Goal: Understand process/instructions: Learn how to perform a task or action

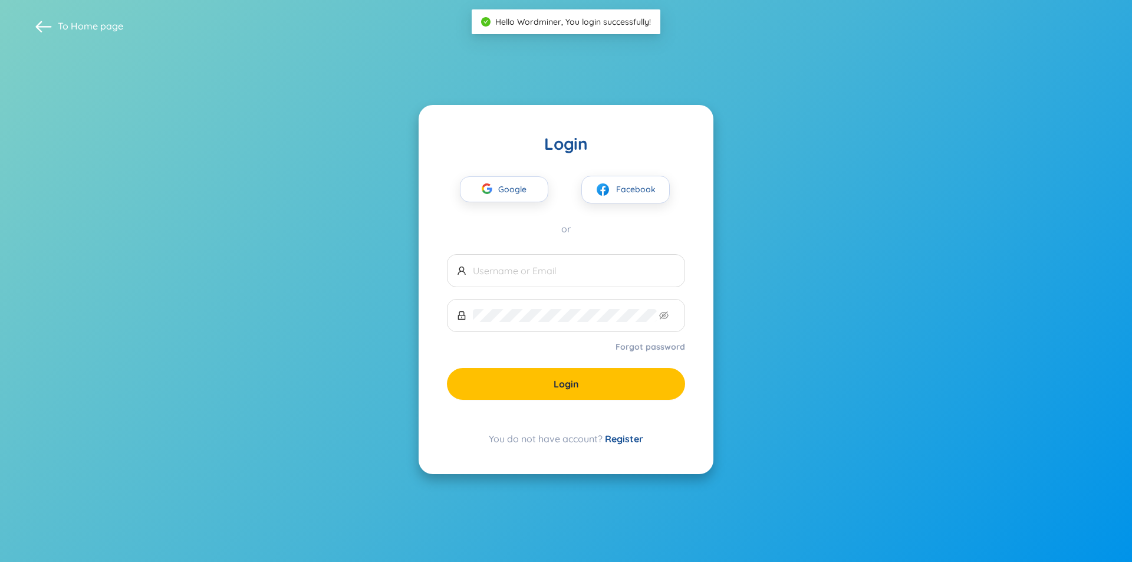
type input "ngotruc.jes@gmail.com"
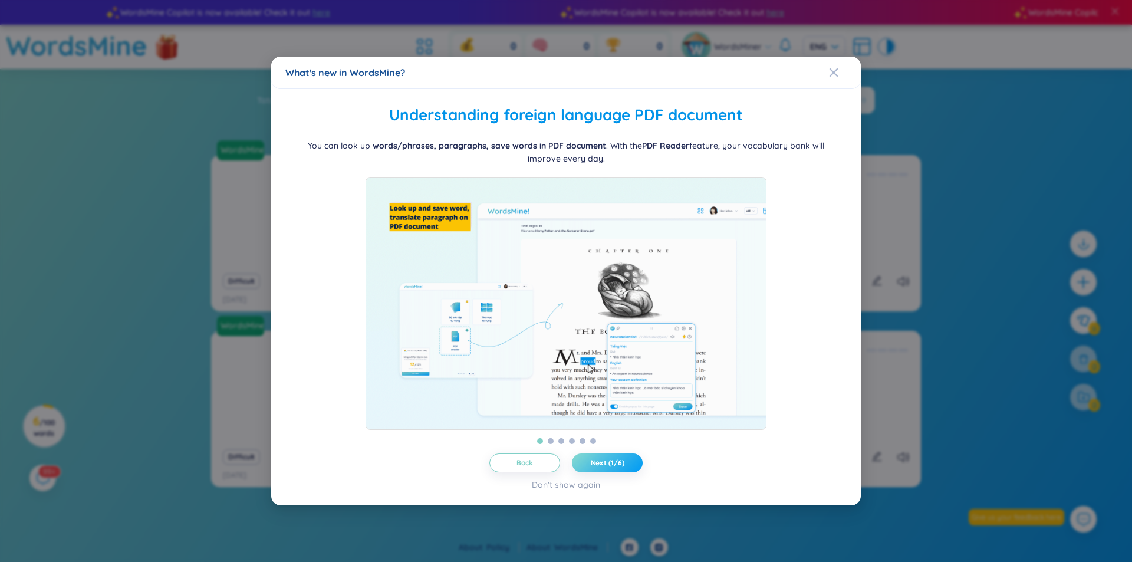
click at [601, 468] on span "Next (1/6)" at bounding box center [608, 462] width 34 height 9
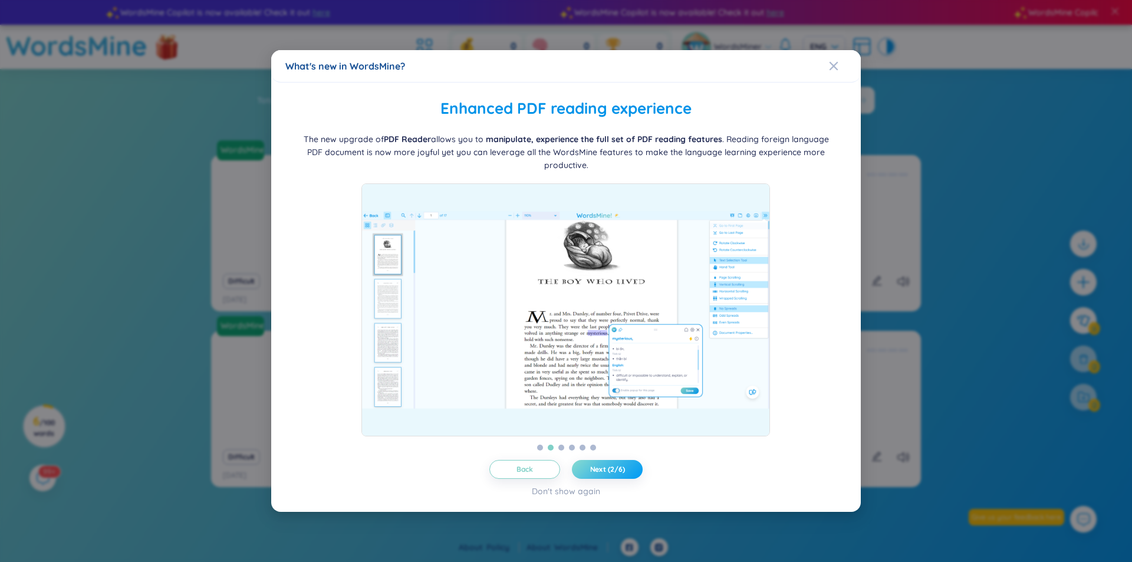
click at [601, 469] on span "Next (2/6)" at bounding box center [607, 469] width 35 height 9
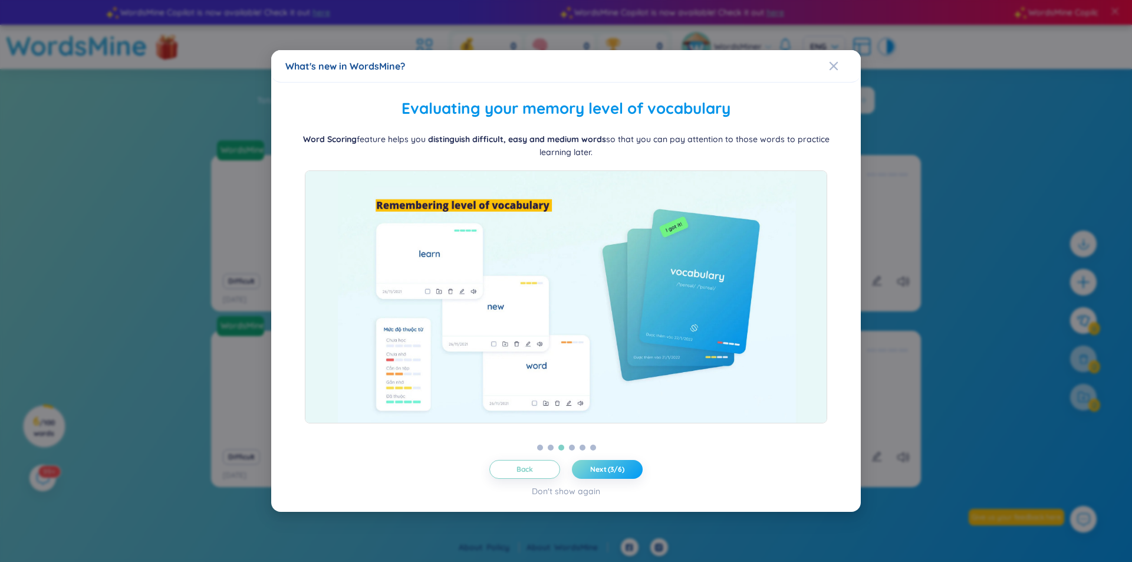
click at [601, 469] on span "Next (3/6)" at bounding box center [607, 469] width 34 height 9
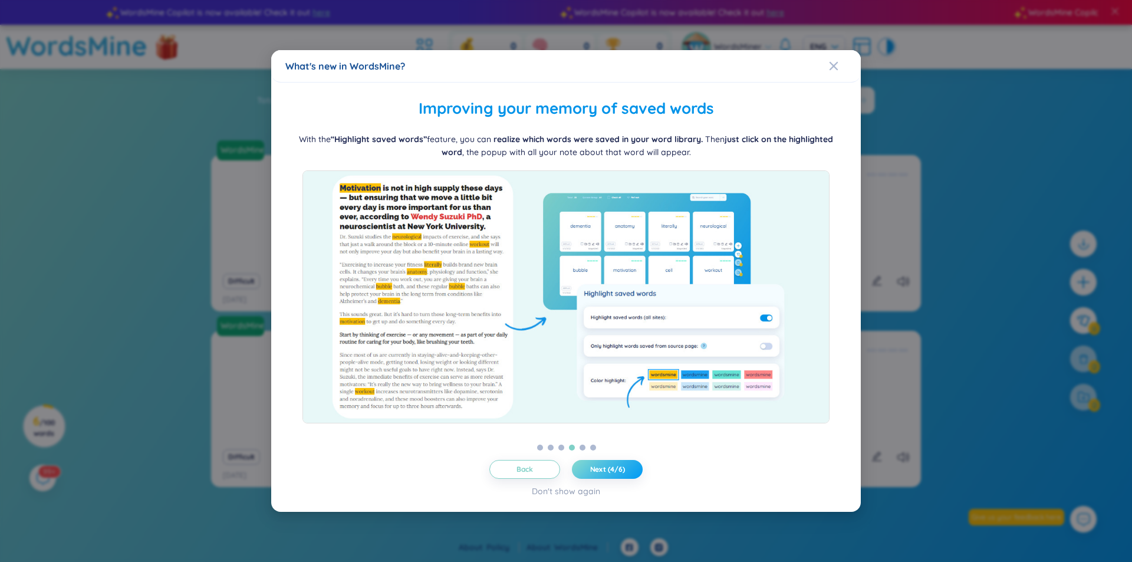
click at [598, 466] on span "Next (4/6)" at bounding box center [607, 469] width 35 height 9
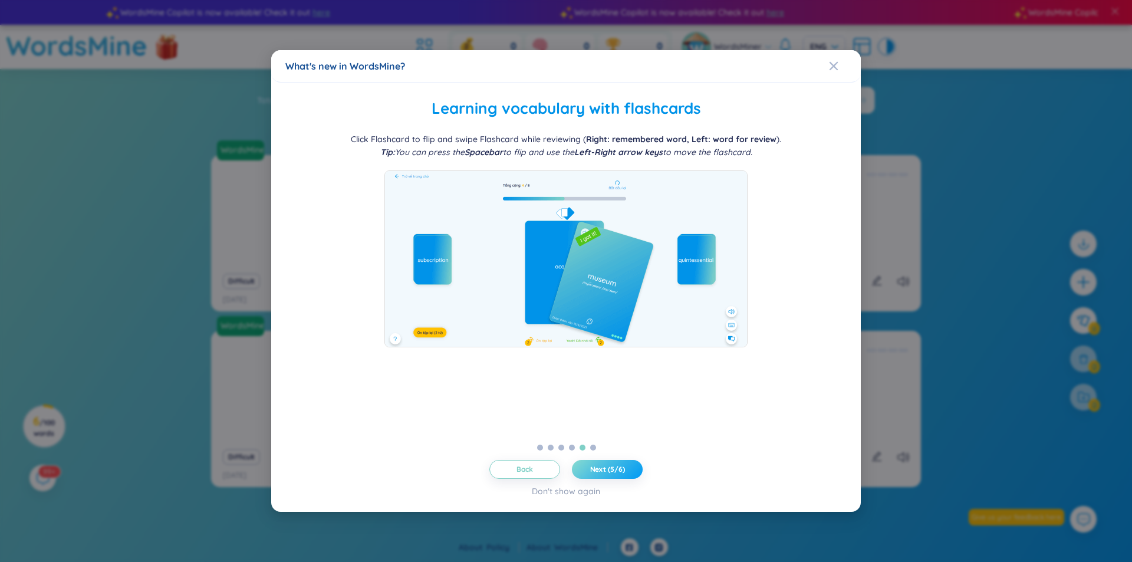
click at [598, 466] on span "Next (5/6)" at bounding box center [607, 469] width 35 height 9
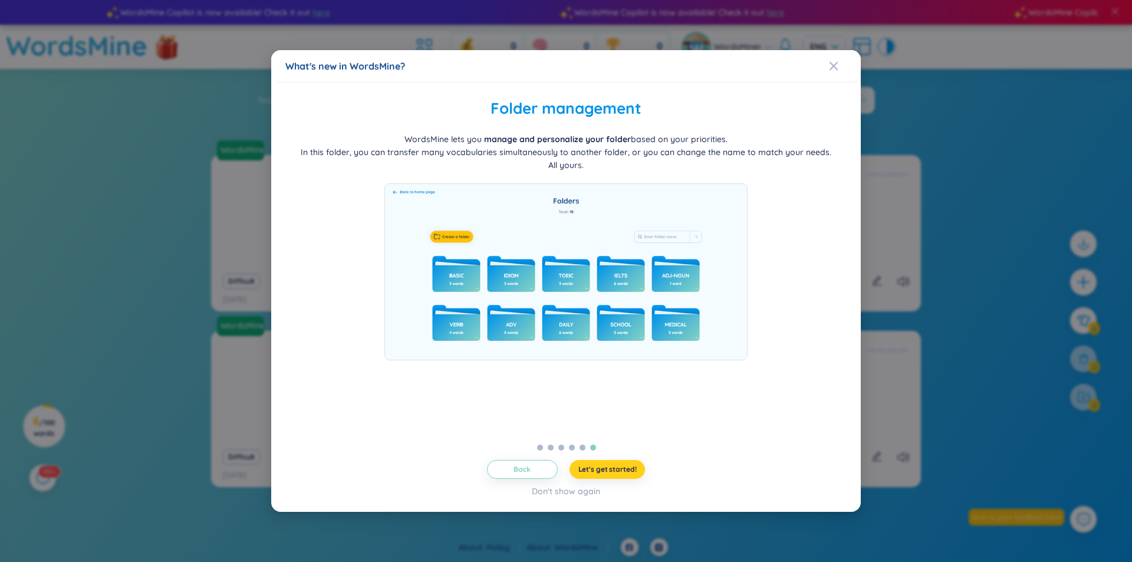
click at [598, 466] on span "Let's get started!" at bounding box center [607, 469] width 58 height 9
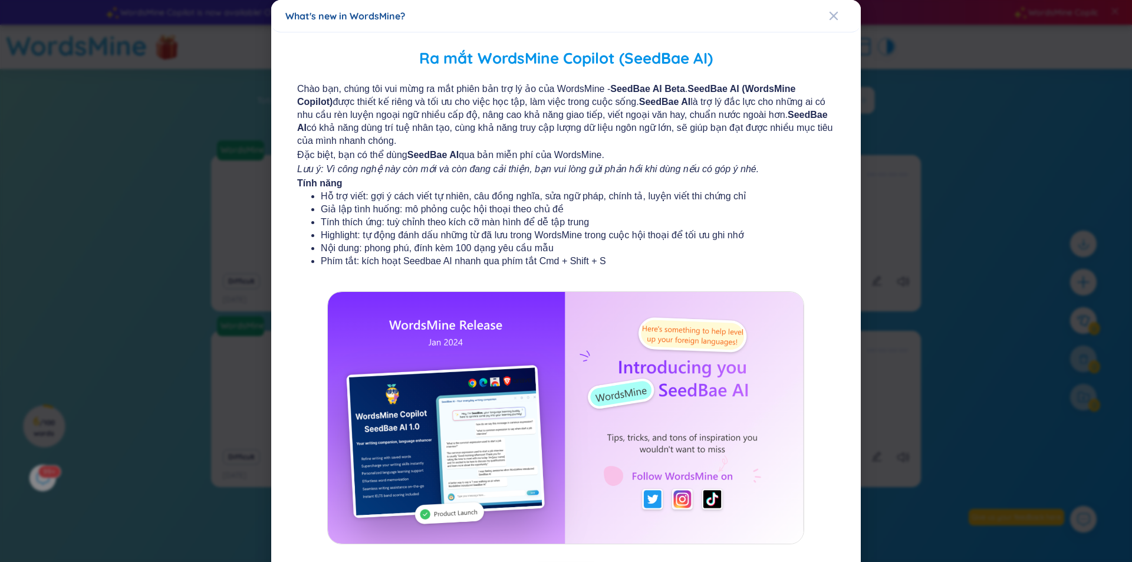
scroll to position [58, 0]
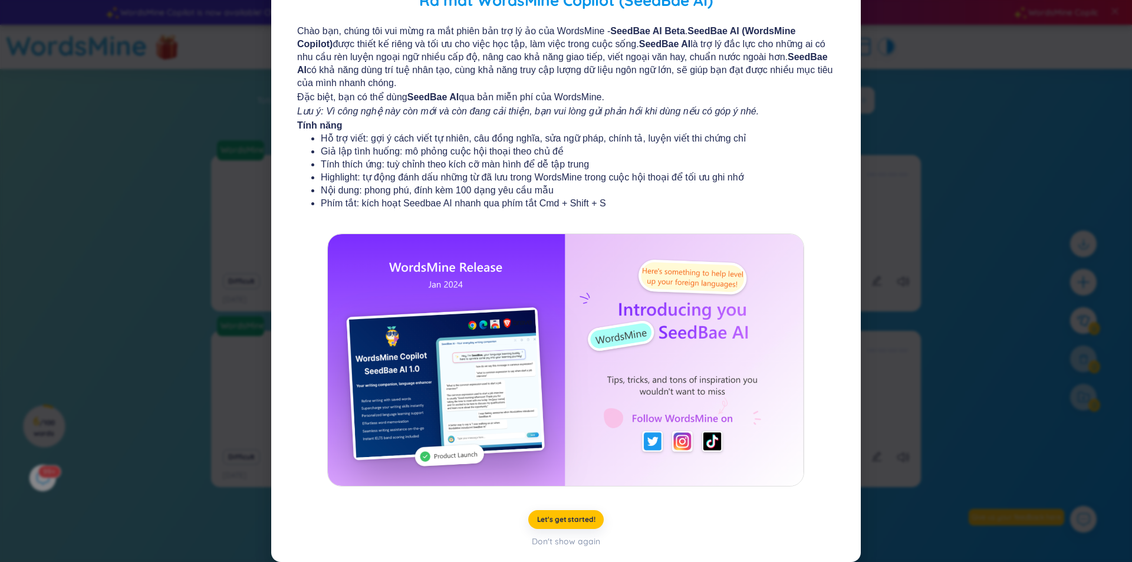
click at [551, 531] on div "Let's get started! Don't show again" at bounding box center [565, 529] width 561 height 38
click at [557, 540] on div "Don't show again" at bounding box center [566, 541] width 68 height 13
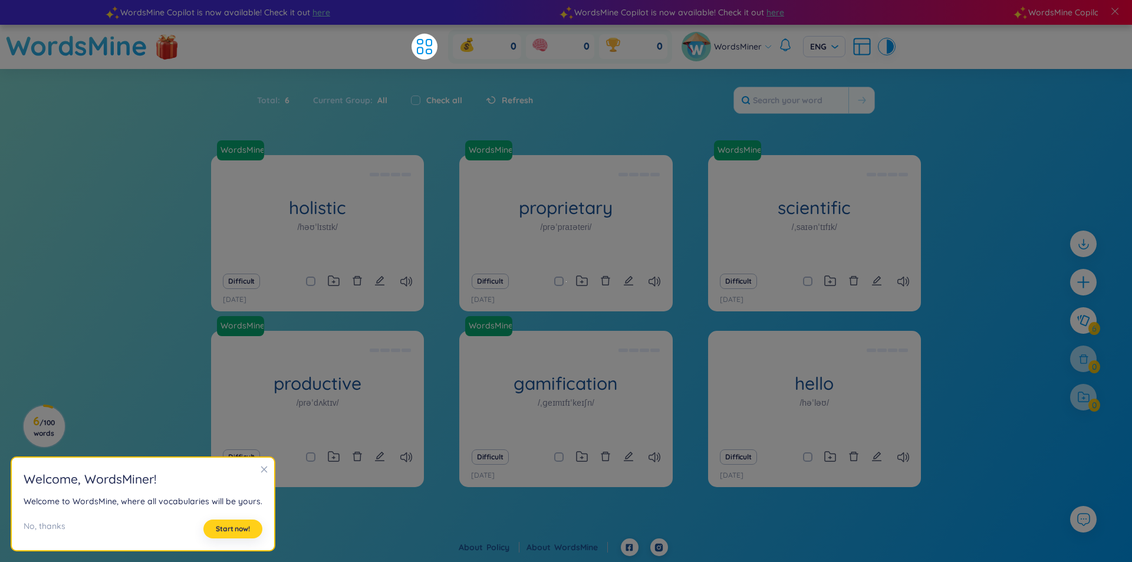
click at [220, 529] on span "Start now!" at bounding box center [233, 528] width 34 height 9
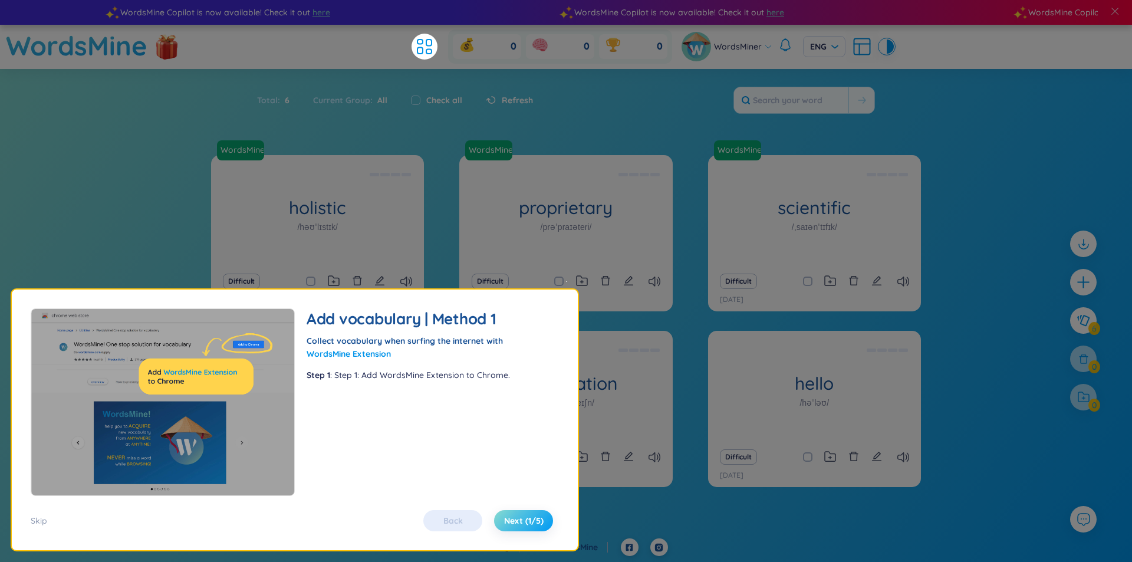
click at [509, 522] on span "Next (1/5)" at bounding box center [524, 521] width 40 height 12
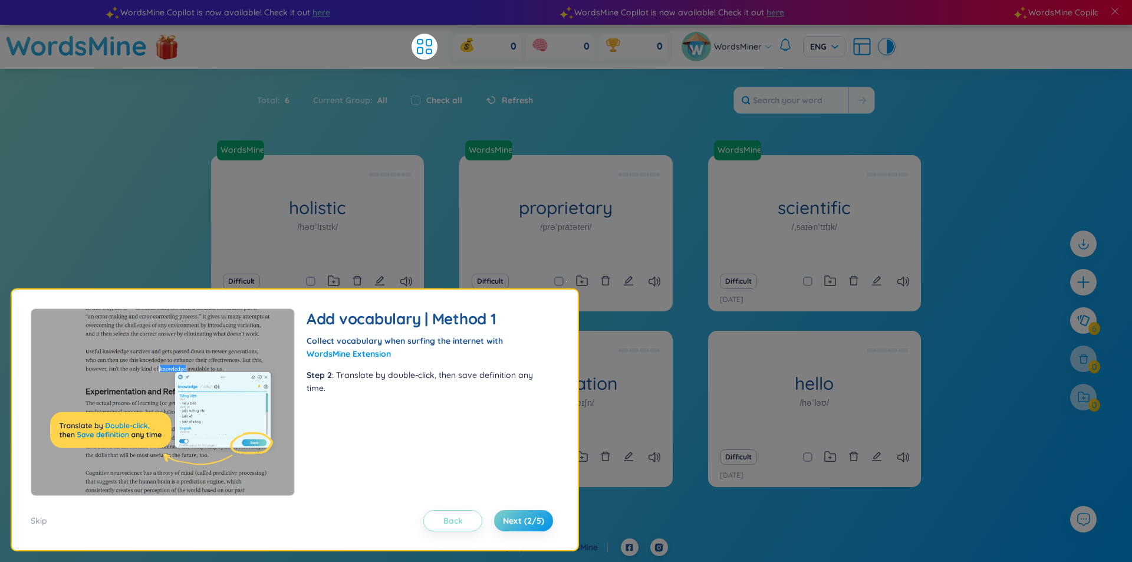
click at [468, 517] on button "Back" at bounding box center [452, 520] width 59 height 21
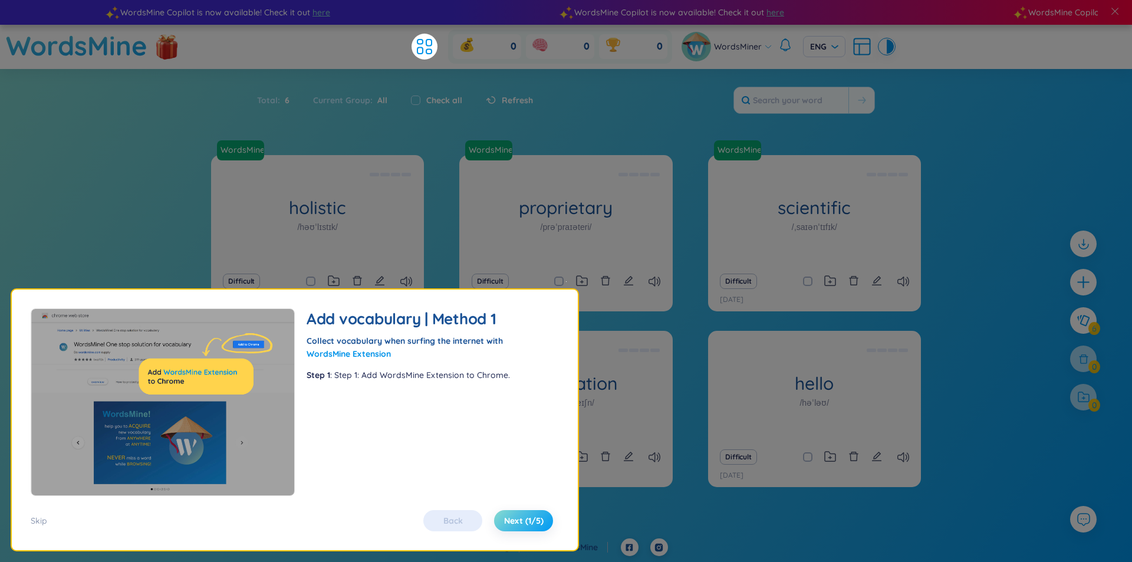
click at [511, 518] on span "Next (1/5)" at bounding box center [524, 521] width 40 height 12
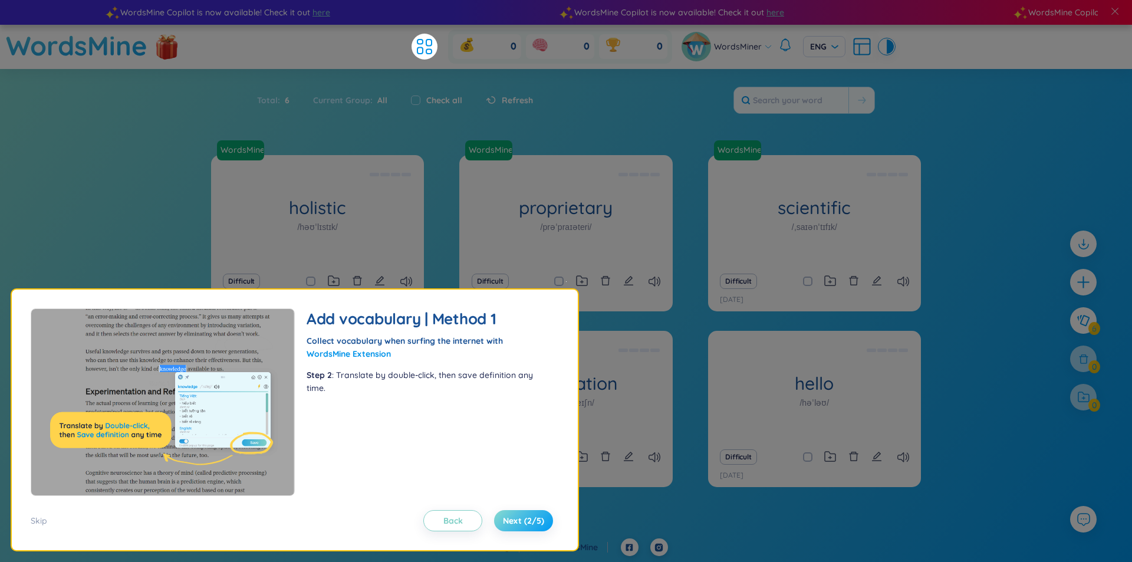
click at [511, 518] on span "Next (2/5)" at bounding box center [523, 521] width 41 height 12
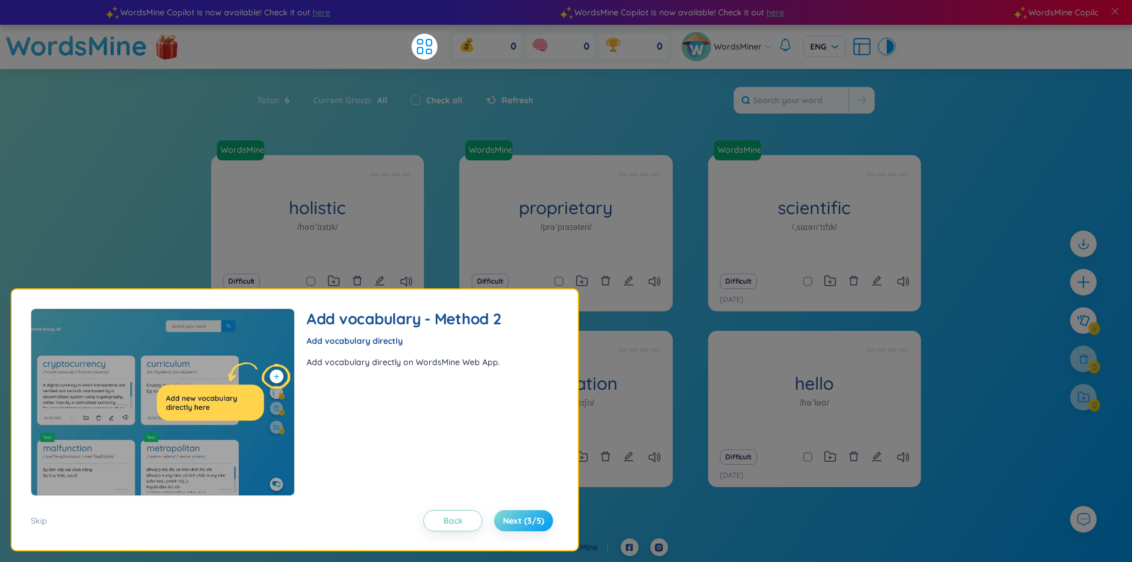
click at [511, 518] on span "Next (3/5)" at bounding box center [523, 521] width 41 height 12
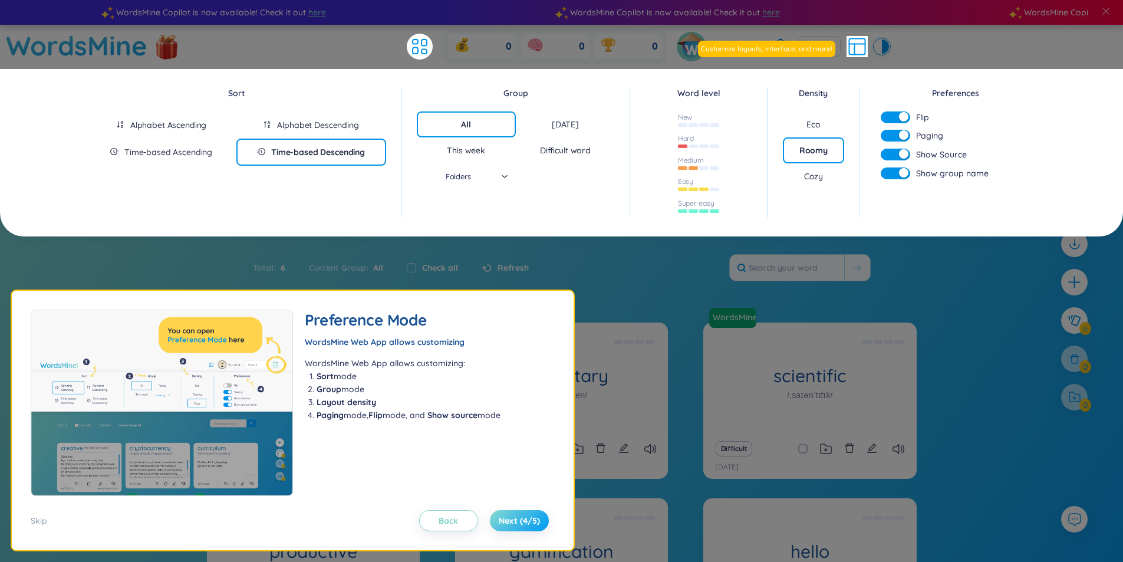
click at [511, 518] on span "Next (4/5)" at bounding box center [519, 521] width 41 height 12
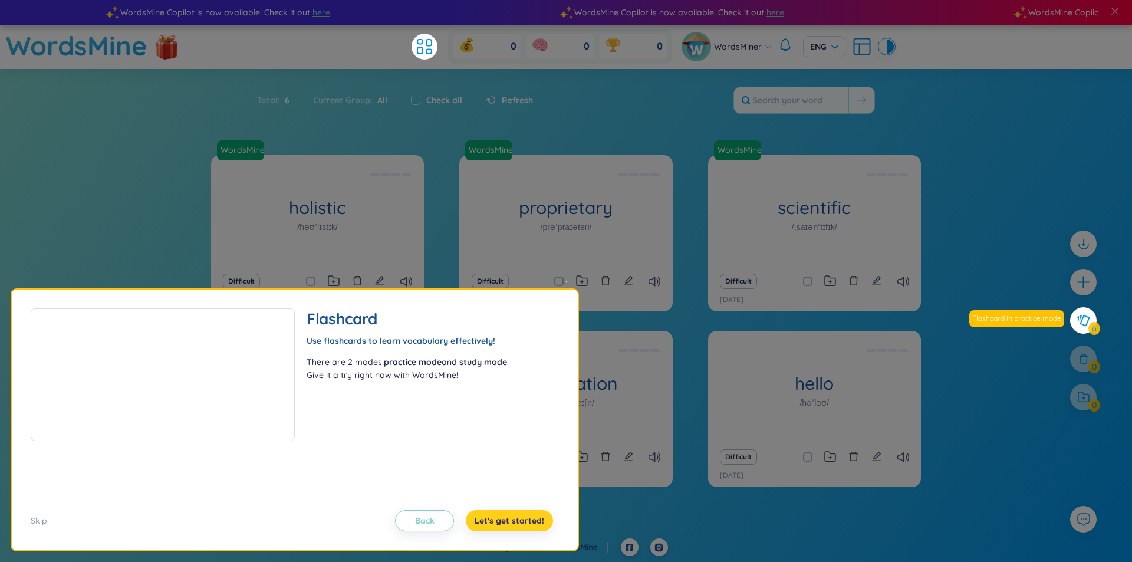
click at [511, 518] on span "Let's get started!" at bounding box center [510, 521] width 70 height 12
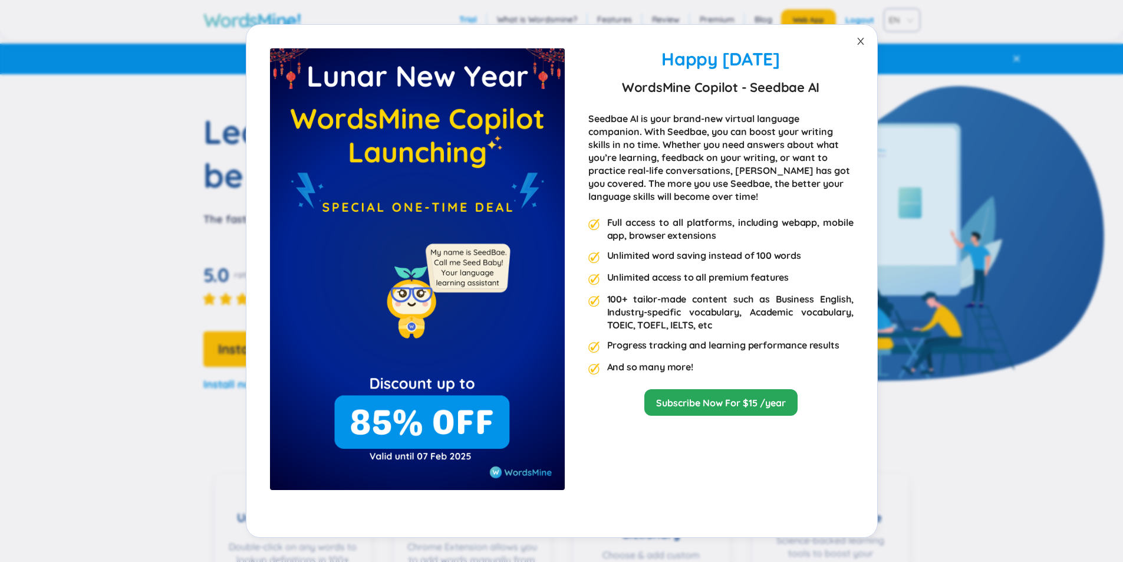
click at [858, 47] on span "Close" at bounding box center [860, 41] width 33 height 33
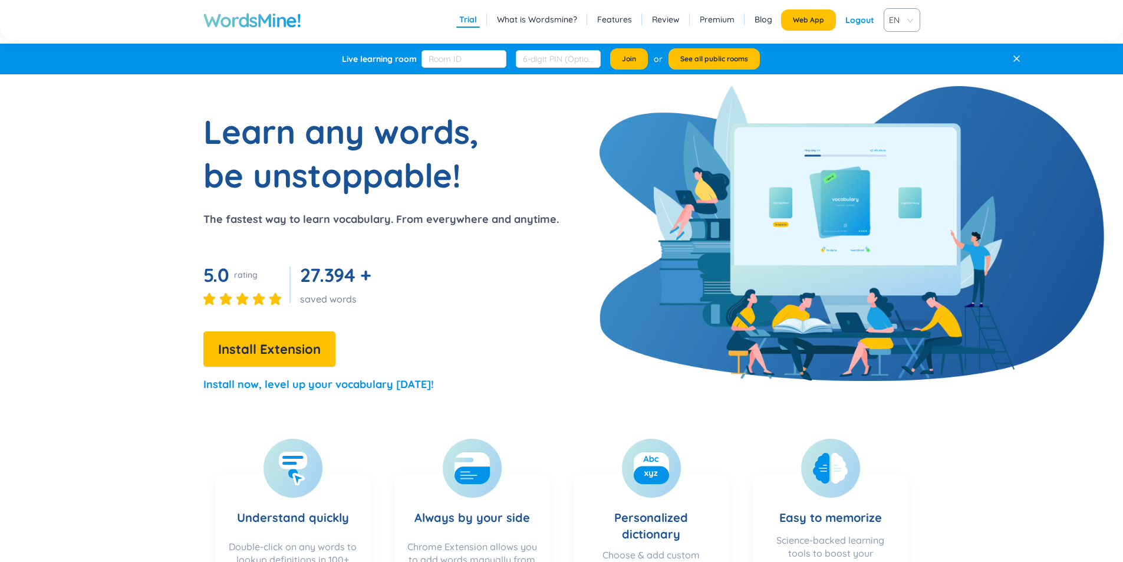
click at [281, 31] on h1 "WordsMine!" at bounding box center [252, 20] width 98 height 24
click at [262, 23] on h1 "WordsMine!" at bounding box center [252, 20] width 98 height 24
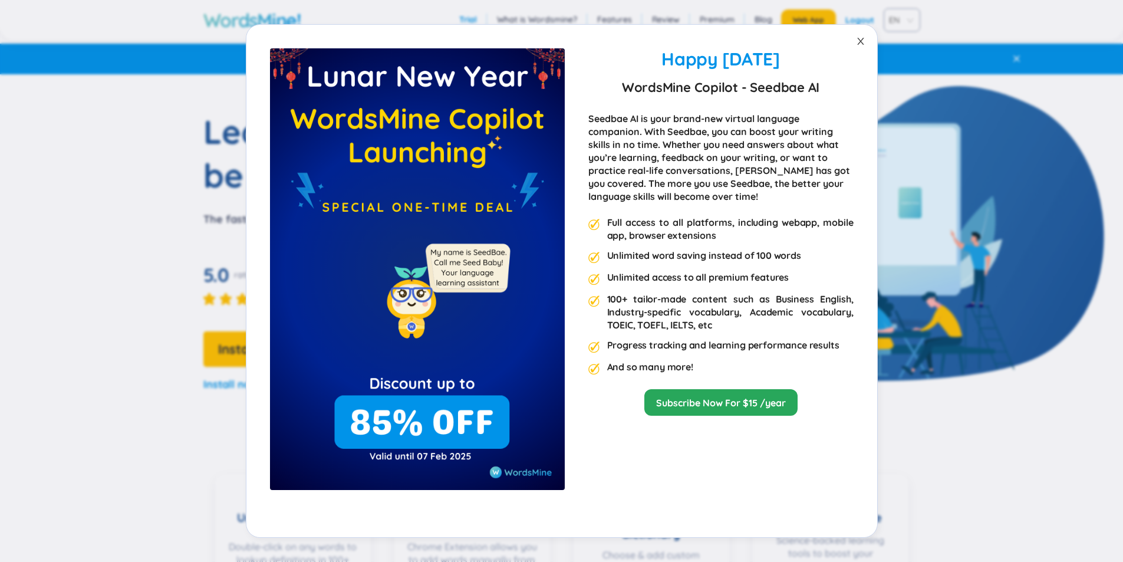
click at [856, 40] on icon "close" at bounding box center [860, 41] width 9 height 9
